Goal: Answer question/provide support

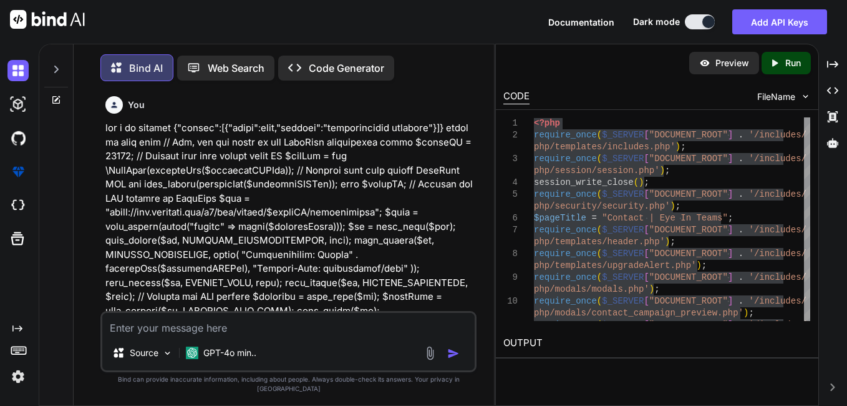
scroll to position [0, 217]
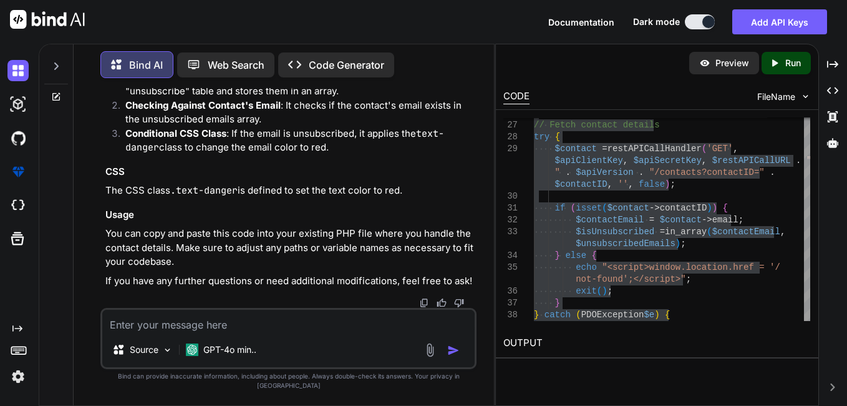
click at [165, 332] on textarea at bounding box center [288, 321] width 373 height 22
click at [231, 332] on textarea "modified these lines" at bounding box center [288, 321] width 373 height 22
paste textarea "As per current flow if we will select all categories/all tags, unsubscribed won…"
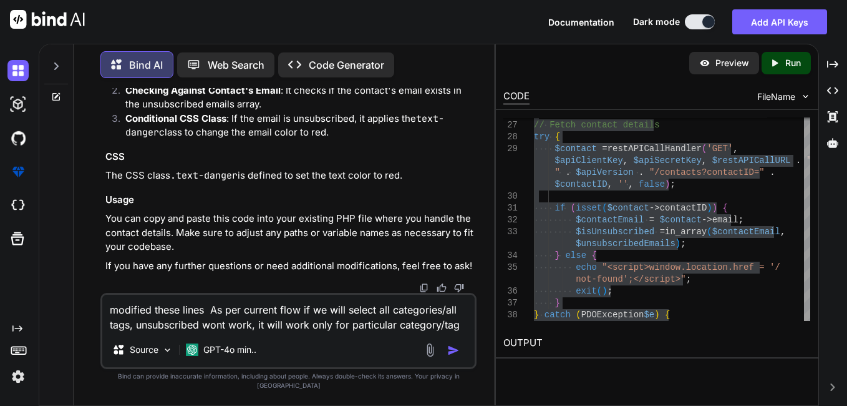
click at [208, 320] on textarea "modified these lines As per current flow if we will select all categories/all t…" at bounding box center [288, 313] width 373 height 37
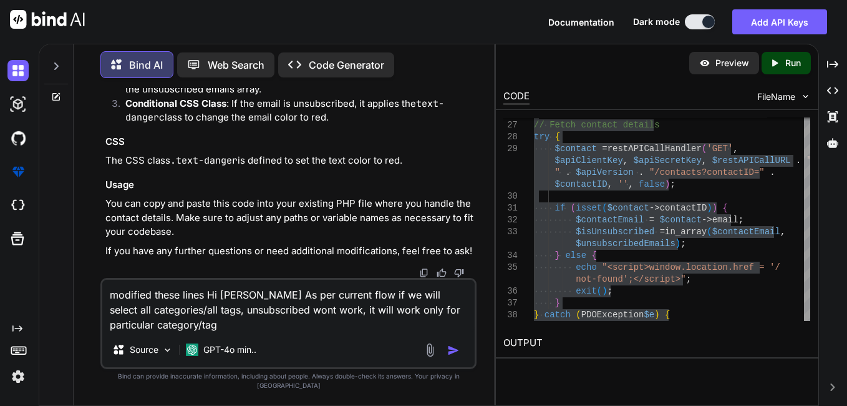
type textarea "modified these lines Hi [PERSON_NAME], As per current flow if we will select al…"
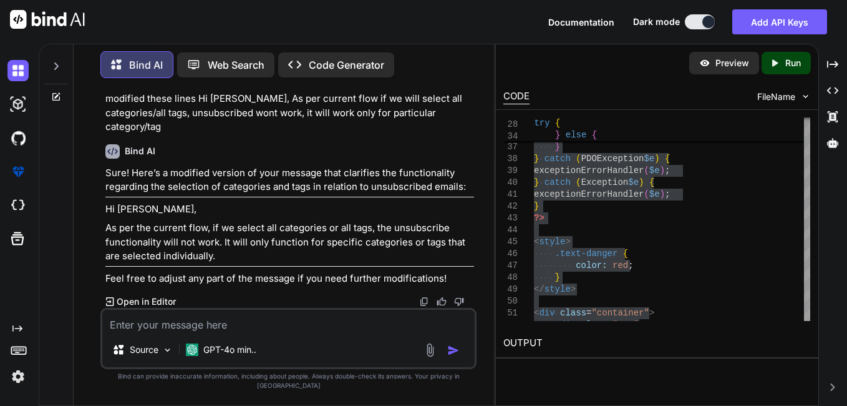
scroll to position [40515, 0]
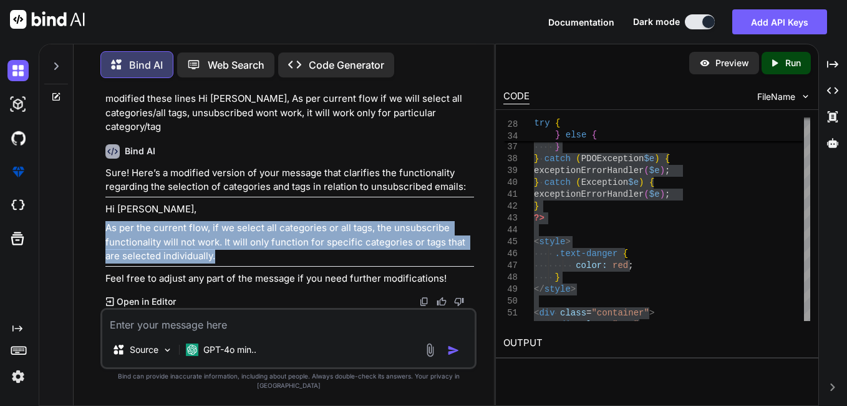
drag, startPoint x: 216, startPoint y: 265, endPoint x: 106, endPoint y: 234, distance: 114.2
click at [106, 234] on p "As per the current flow, if we select all categories or all tags, the unsubscri…" at bounding box center [289, 242] width 369 height 42
copy p "As per the current flow, if we select all categories or all tags, the unsubscri…"
click at [244, 263] on p "As per the current flow, if we select all categories or all tags, the unsubscri…" at bounding box center [289, 242] width 369 height 42
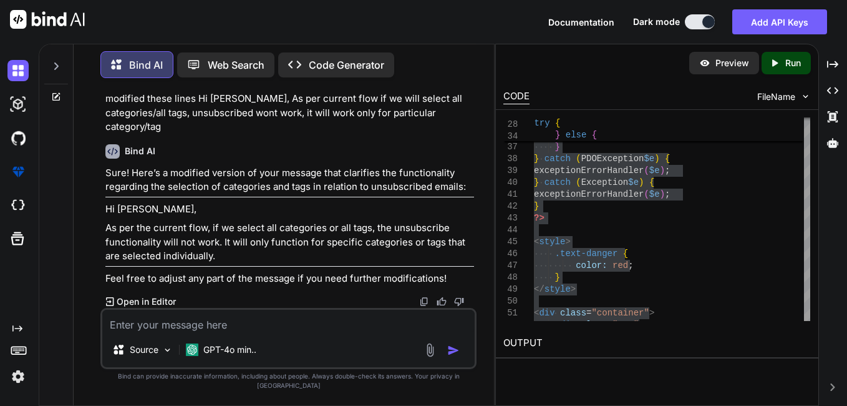
click at [321, 348] on div "Source GPT-4o min.." at bounding box center [288, 352] width 373 height 30
click at [295, 329] on textarea at bounding box center [288, 321] width 373 height 22
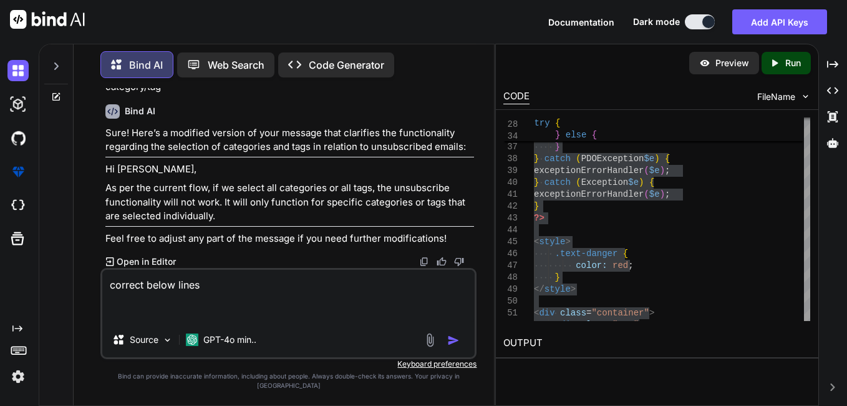
paste textarea "As per our codebase, this was the flow which is also mention in i icon, mention…"
type textarea "correct below lines As per our codebase, this was the flow which is also mentio…"
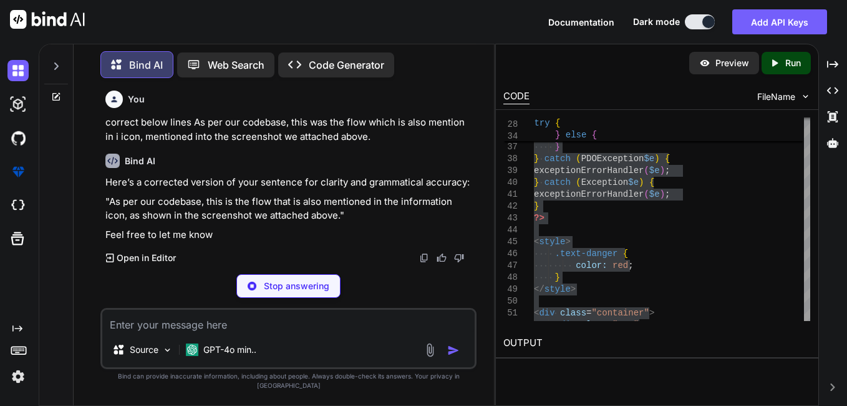
scroll to position [40693, 0]
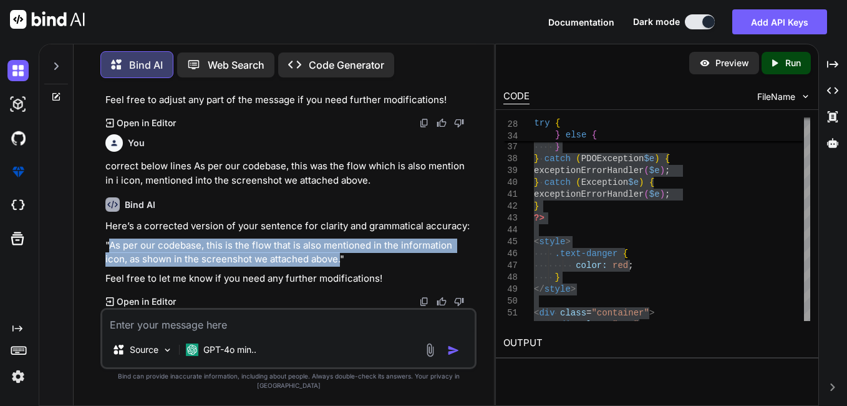
drag, startPoint x: 110, startPoint y: 253, endPoint x: 315, endPoint y: 268, distance: 205.8
click at [315, 266] on p ""As per our codebase, this is the flow that is also mentioned in the informatio…" at bounding box center [289, 252] width 369 height 28
copy p "As per our codebase, this is the flow that is also mentioned in the information…"
